Goal: Task Accomplishment & Management: Manage account settings

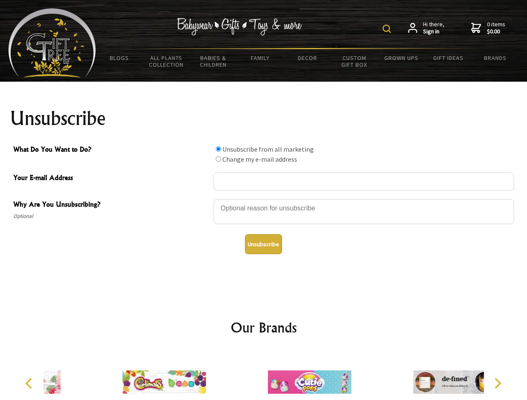
click at [388, 29] on img at bounding box center [386, 29] width 8 height 8
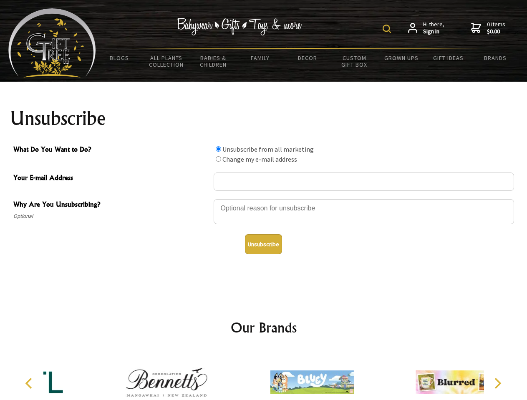
click at [388, 29] on img at bounding box center [386, 29] width 8 height 8
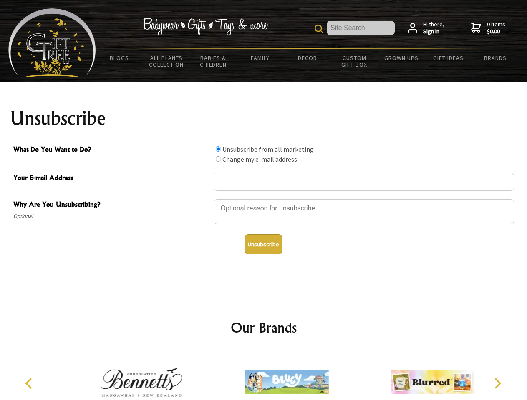
click at [264, 199] on div at bounding box center [364, 213] width 300 height 29
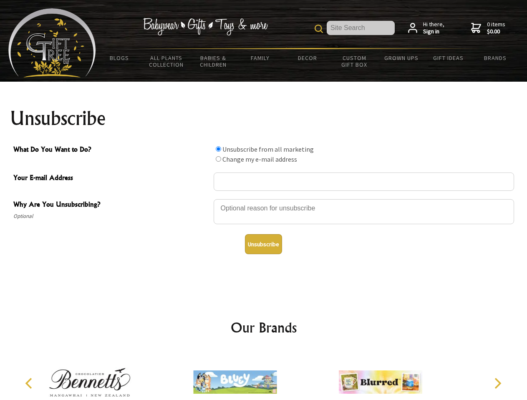
click at [218, 149] on input "What Do You Want to Do?" at bounding box center [218, 148] width 5 height 5
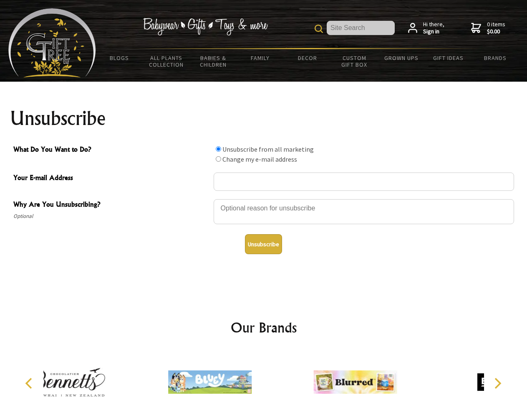
click at [218, 159] on input "What Do You Want to Do?" at bounding box center [218, 158] width 5 height 5
radio input "true"
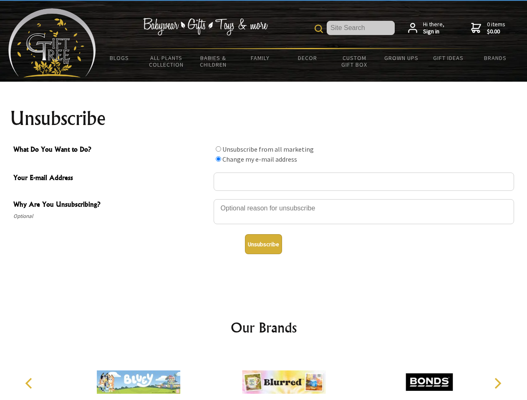
click at [263, 244] on button "Unsubscribe" at bounding box center [263, 244] width 37 height 20
click at [264, 376] on img at bounding box center [283, 382] width 83 height 63
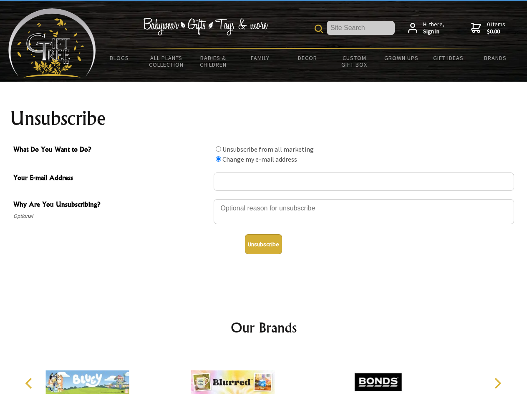
click at [30, 384] on icon "Previous" at bounding box center [29, 383] width 11 height 11
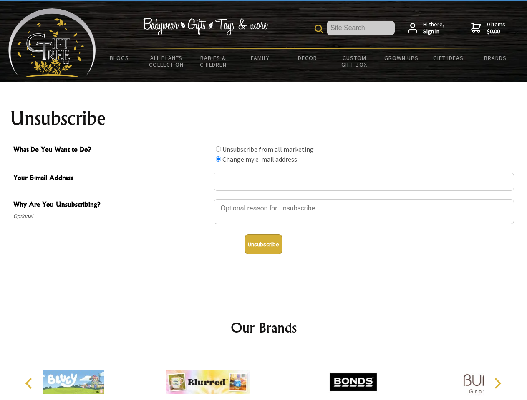
click at [497, 384] on icon "Next" at bounding box center [496, 383] width 11 height 11
